Goal: Task Accomplishment & Management: Manage account settings

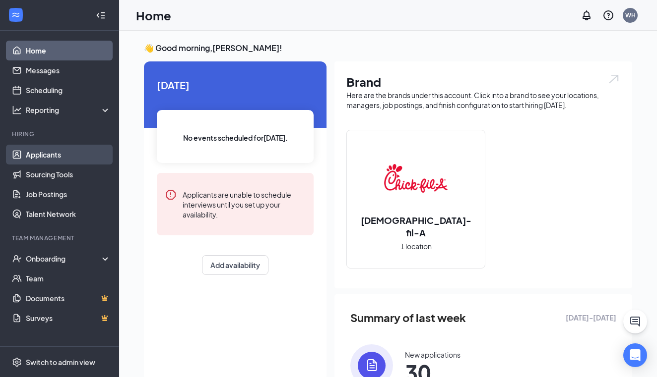
click at [49, 155] on link "Applicants" at bounding box center [68, 155] width 85 height 20
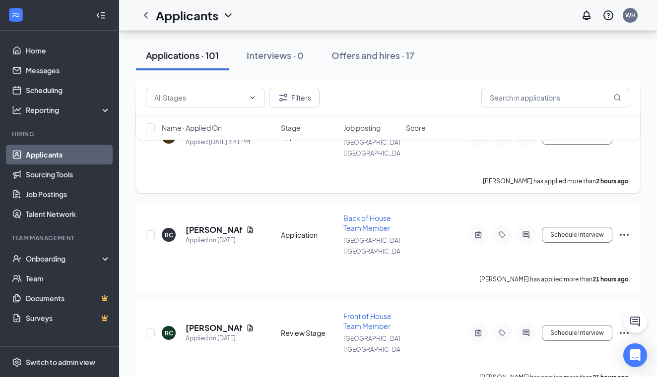
scroll to position [233, 0]
click at [232, 224] on h5 "[PERSON_NAME]" at bounding box center [213, 229] width 57 height 11
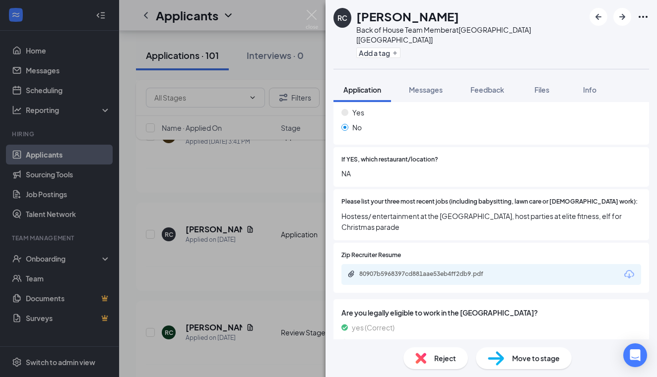
scroll to position [322, 0]
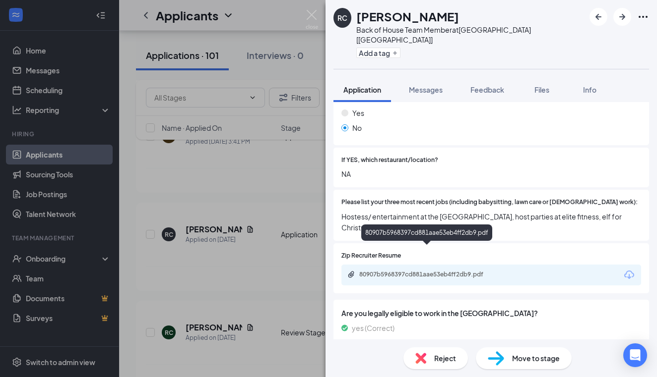
click at [433, 271] on div "80907b5968397cd881aae53eb4ff2db9.pdf" at bounding box center [428, 275] width 139 height 8
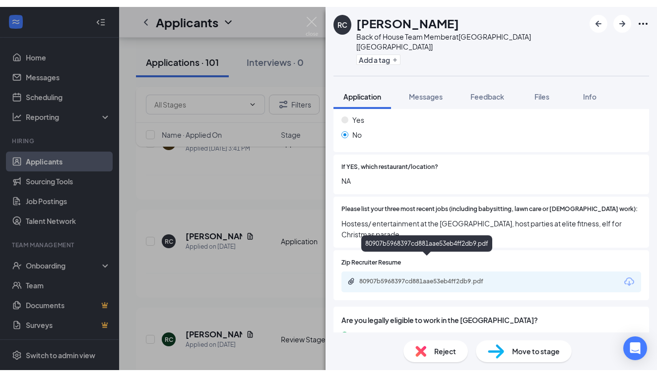
scroll to position [318, 0]
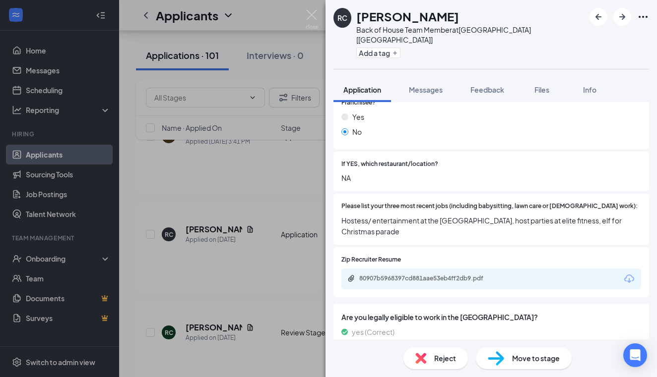
click at [220, 293] on div "RC [PERSON_NAME] Back of House Team Member at [GEOGRAPHIC_DATA] [[GEOGRAPHIC_DA…" at bounding box center [328, 188] width 657 height 377
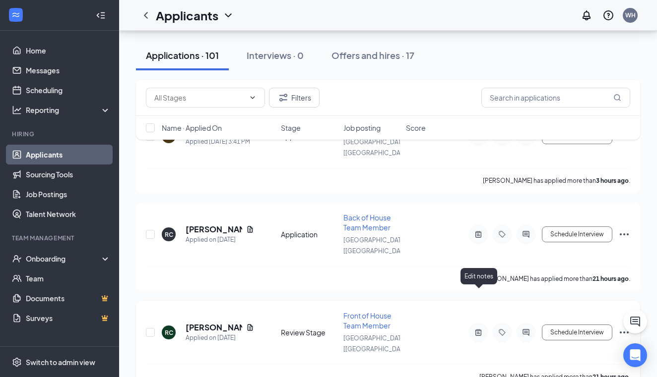
click at [480, 329] on icon "ActiveNote" at bounding box center [478, 333] width 12 height 8
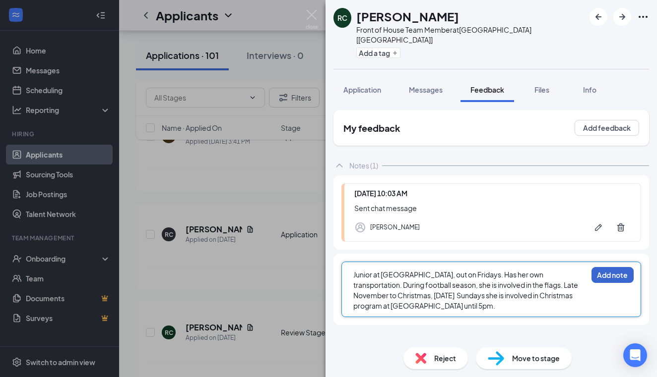
click at [606, 267] on button "Add note" at bounding box center [612, 275] width 42 height 16
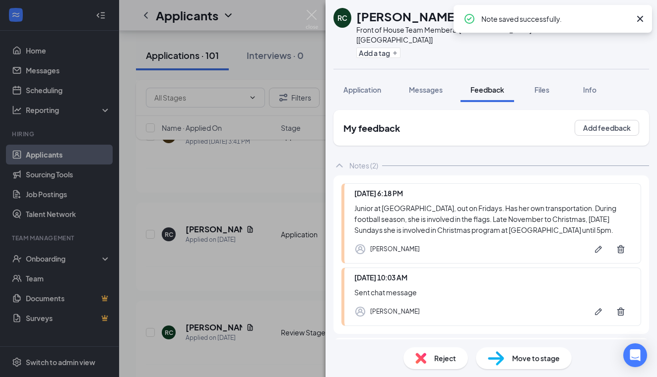
click at [229, 204] on div "RC [PERSON_NAME] Front of House Team Member at [GEOGRAPHIC_DATA] [[GEOGRAPHIC_D…" at bounding box center [328, 188] width 657 height 377
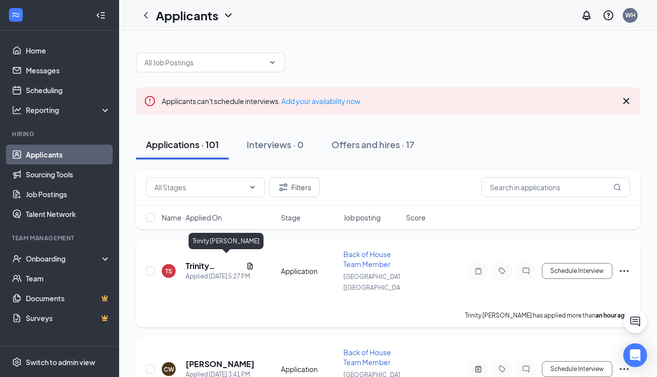
click at [203, 262] on h5 "Trinity [PERSON_NAME]" at bounding box center [213, 266] width 57 height 11
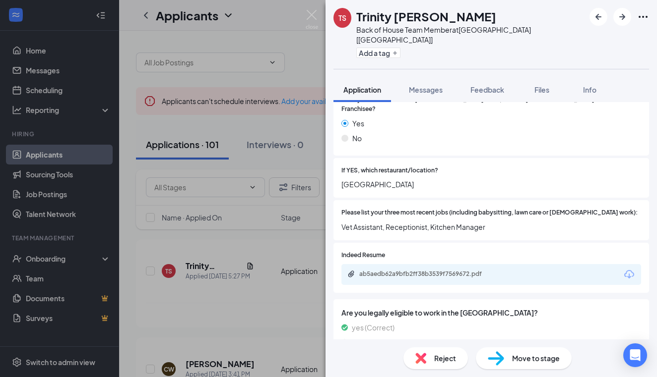
scroll to position [283, 0]
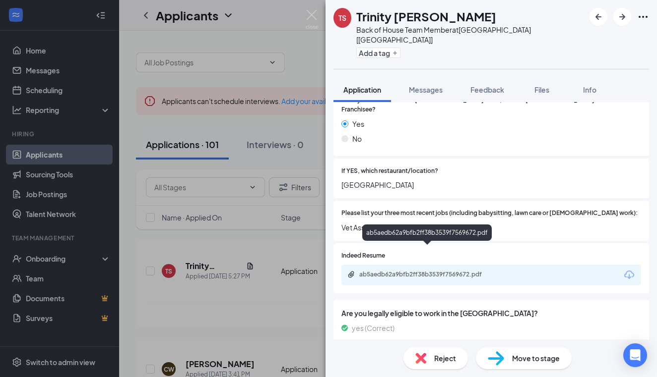
click at [487, 271] on div "ab5aedb62a9bfb2ff38b3539f7569672.pdf" at bounding box center [428, 275] width 139 height 8
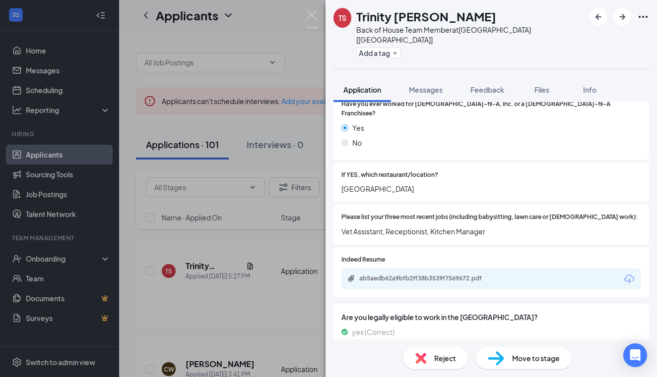
click at [203, 259] on div "TS Trinity [PERSON_NAME] Back of House Team Member at [GEOGRAPHIC_DATA] [[GEOGR…" at bounding box center [328, 188] width 657 height 377
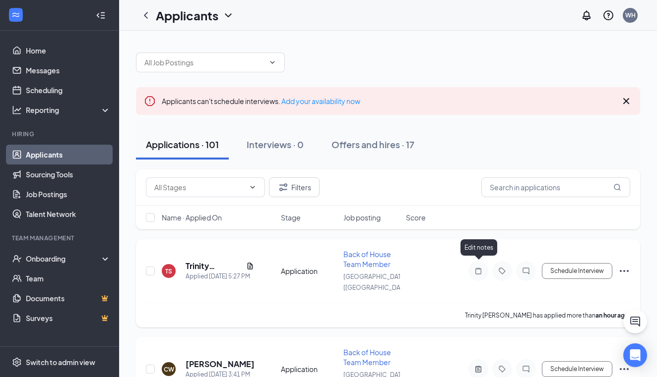
click at [479, 267] on icon "Note" at bounding box center [478, 271] width 12 height 8
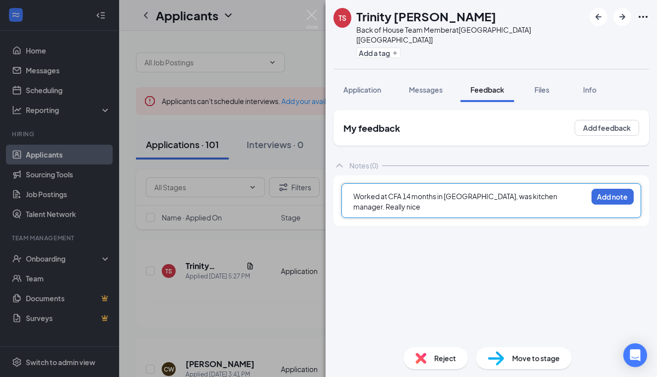
click at [584, 191] on div "Worked at CFA 14 months in [GEOGRAPHIC_DATA], was kitchen manager. Really nice" at bounding box center [470, 201] width 234 height 21
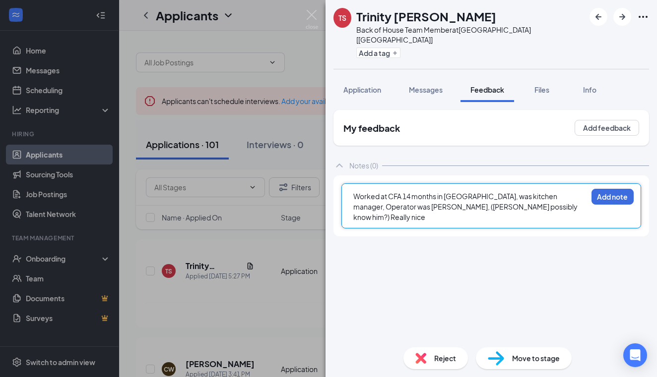
click at [579, 198] on div "Worked at CFA 14 months in [GEOGRAPHIC_DATA], was kitchen manager, Operator was…" at bounding box center [470, 206] width 234 height 31
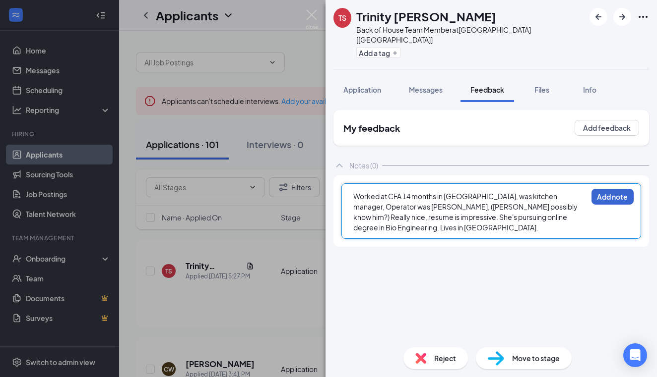
click at [620, 189] on button "Add note" at bounding box center [612, 197] width 42 height 16
